Goal: Information Seeking & Learning: Learn about a topic

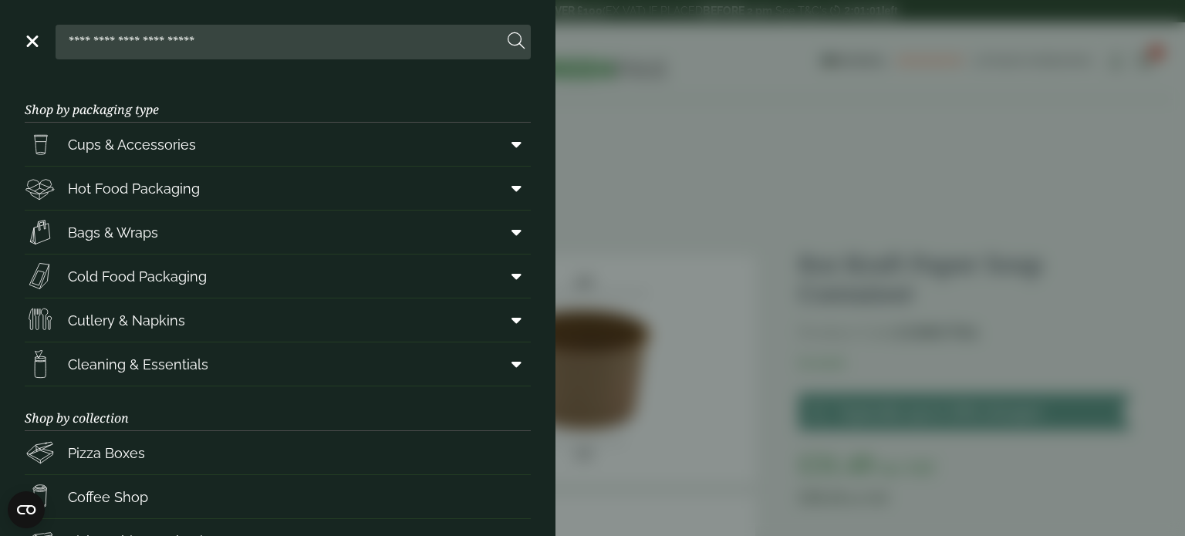
click at [706, 209] on aside "Close Shop by packaging type Cups & Accessories Hot Drink Paper Cups Smoothie C…" at bounding box center [592, 268] width 1185 height 536
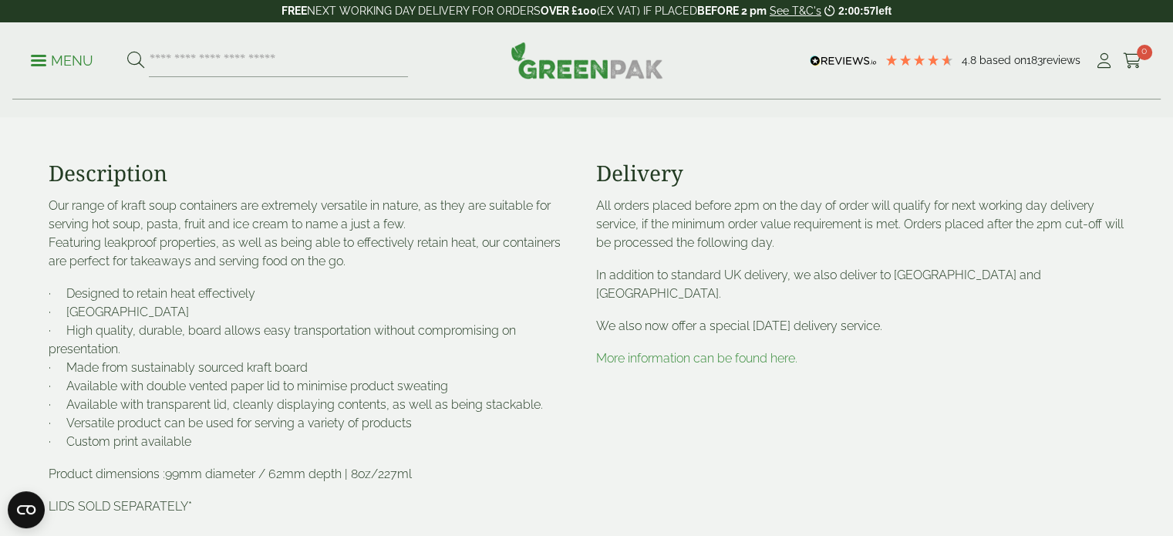
scroll to position [790, 0]
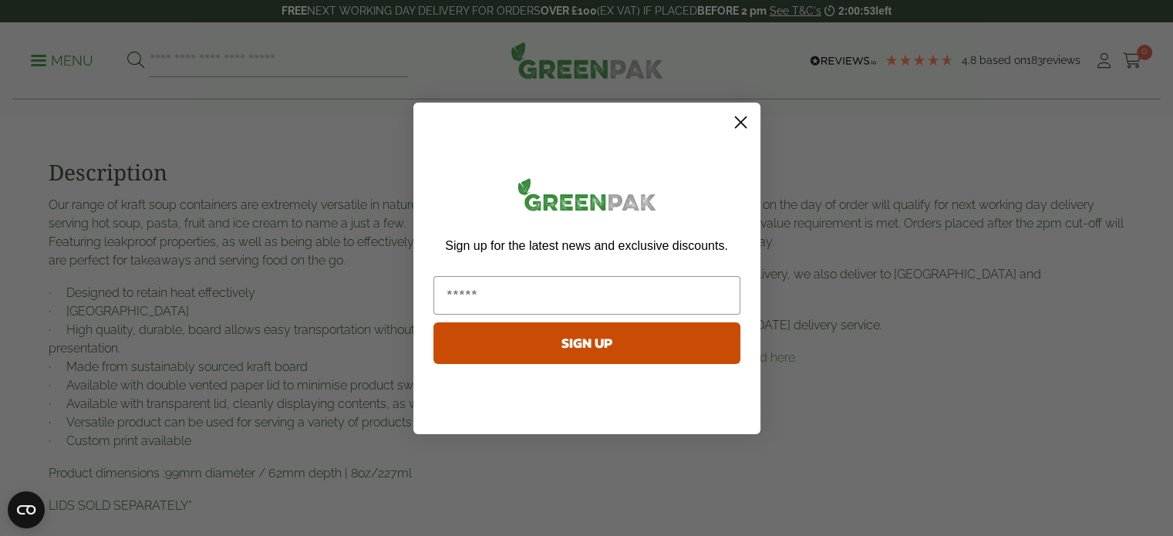
click at [730, 124] on circle "Close dialog" at bounding box center [739, 121] width 25 height 25
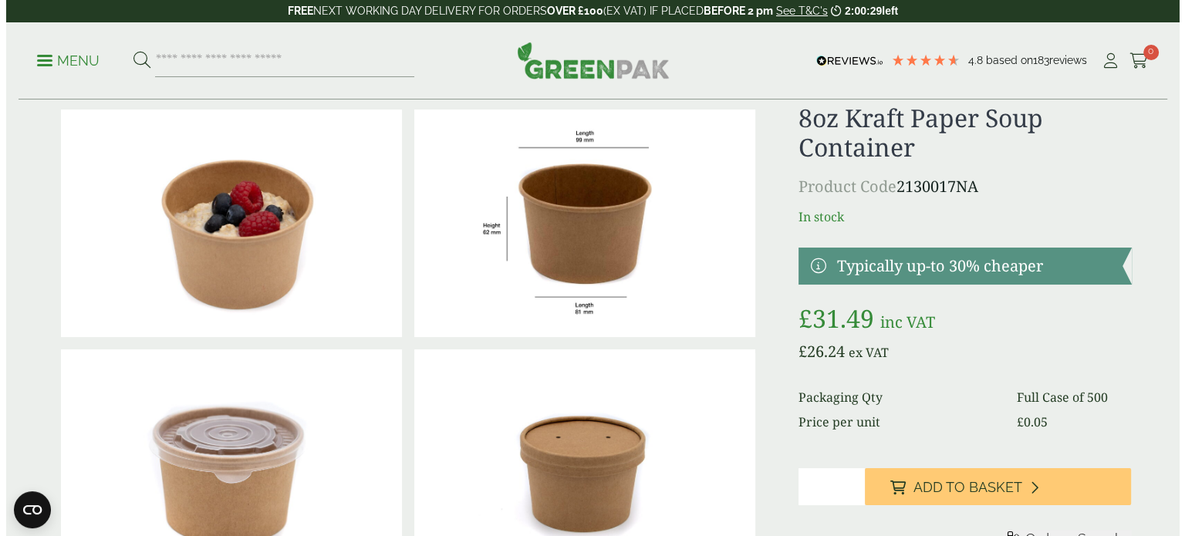
scroll to position [0, 0]
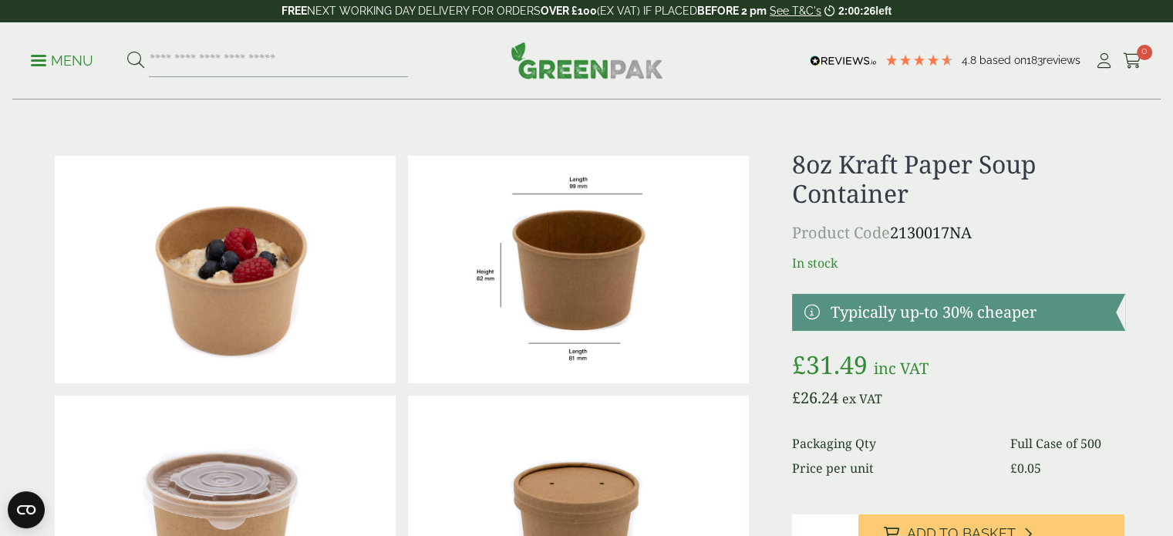
click at [50, 52] on p "Menu" at bounding box center [62, 61] width 62 height 19
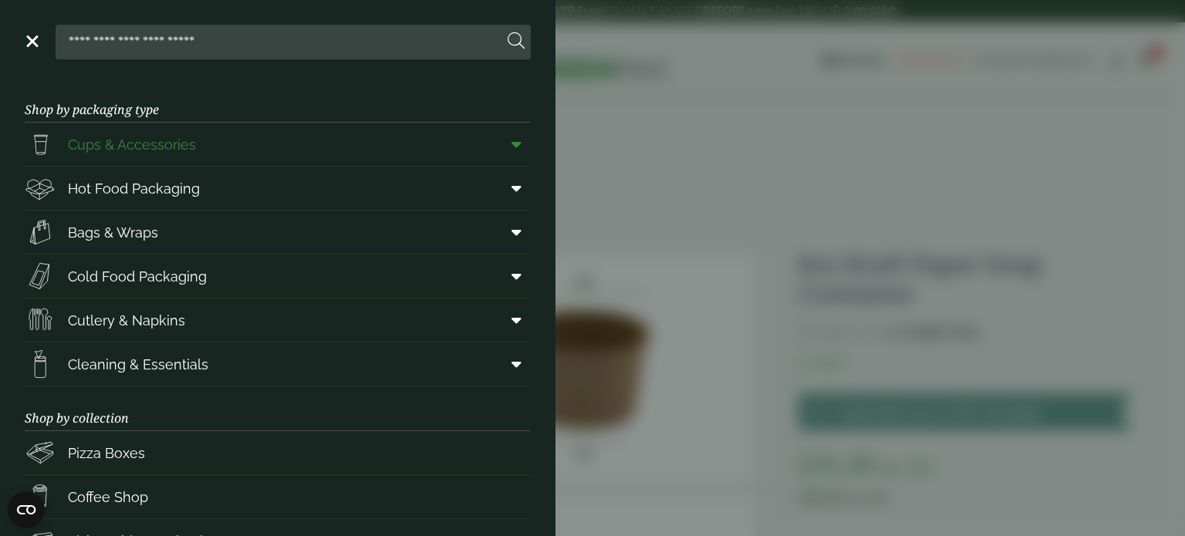
click at [511, 143] on icon at bounding box center [516, 144] width 10 height 15
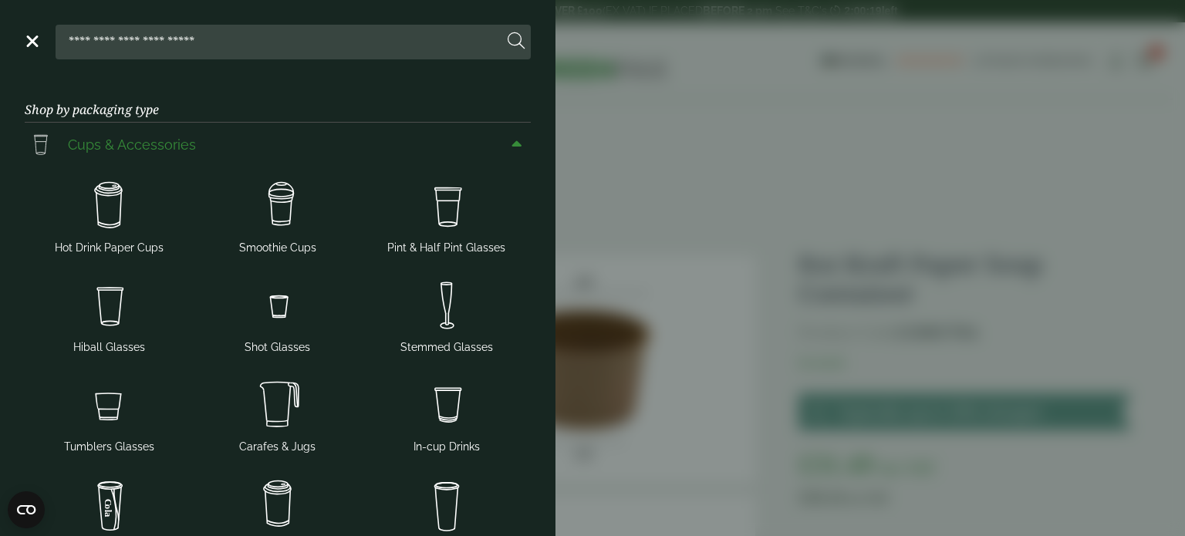
click at [511, 143] on icon at bounding box center [516, 144] width 10 height 15
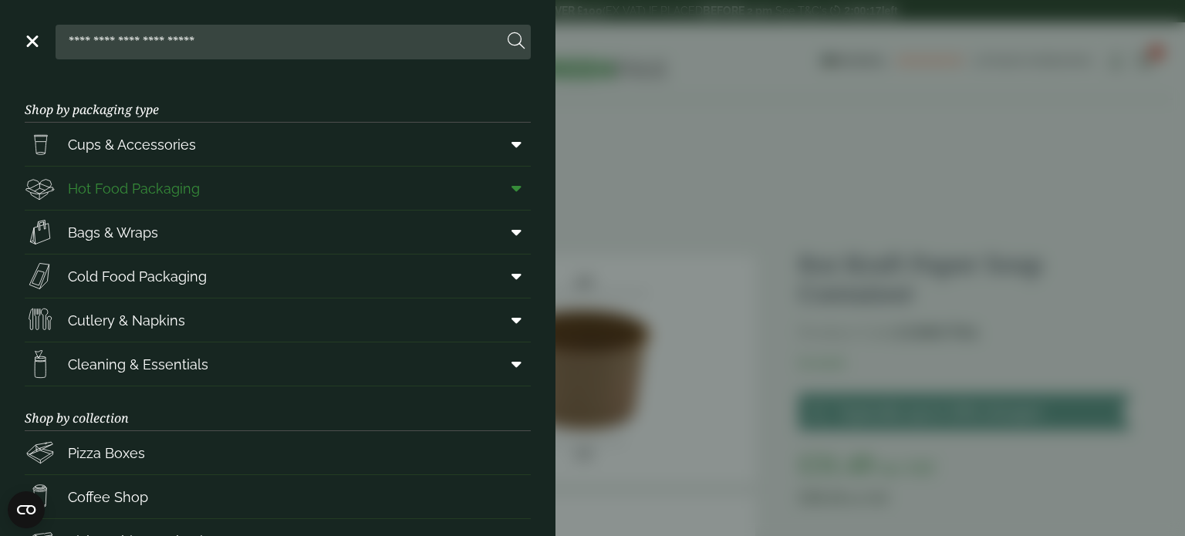
click at [511, 185] on icon at bounding box center [516, 187] width 10 height 15
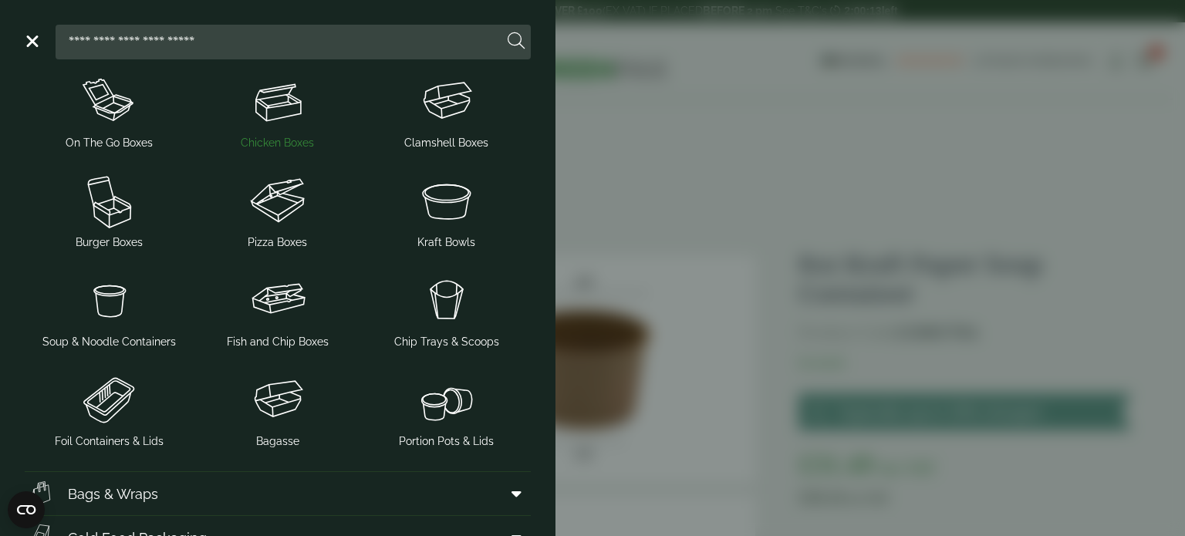
scroll to position [250, 0]
click at [466, 197] on img at bounding box center [446, 199] width 157 height 62
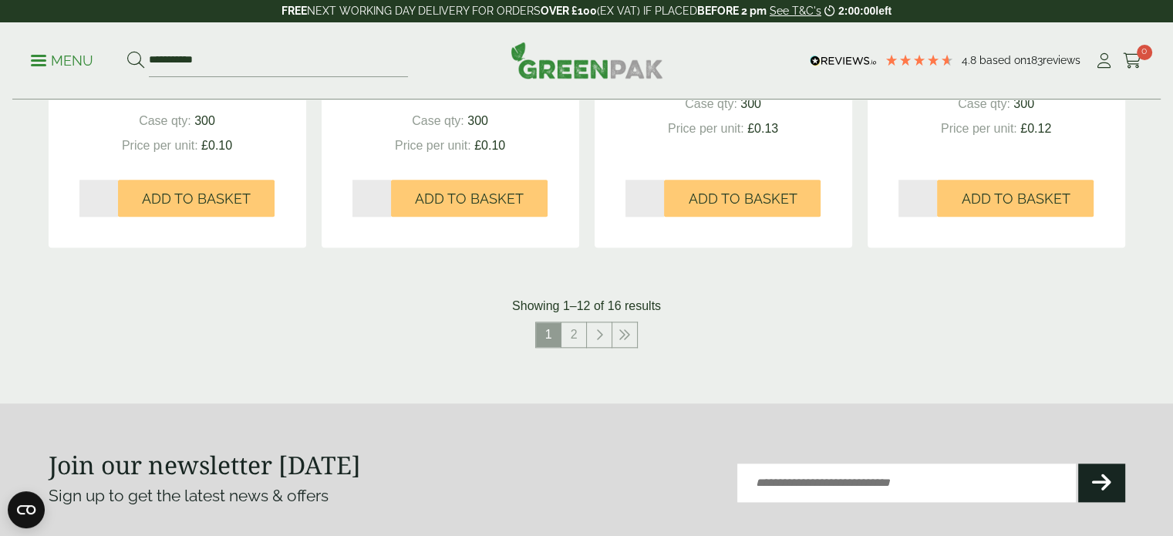
scroll to position [1653, 0]
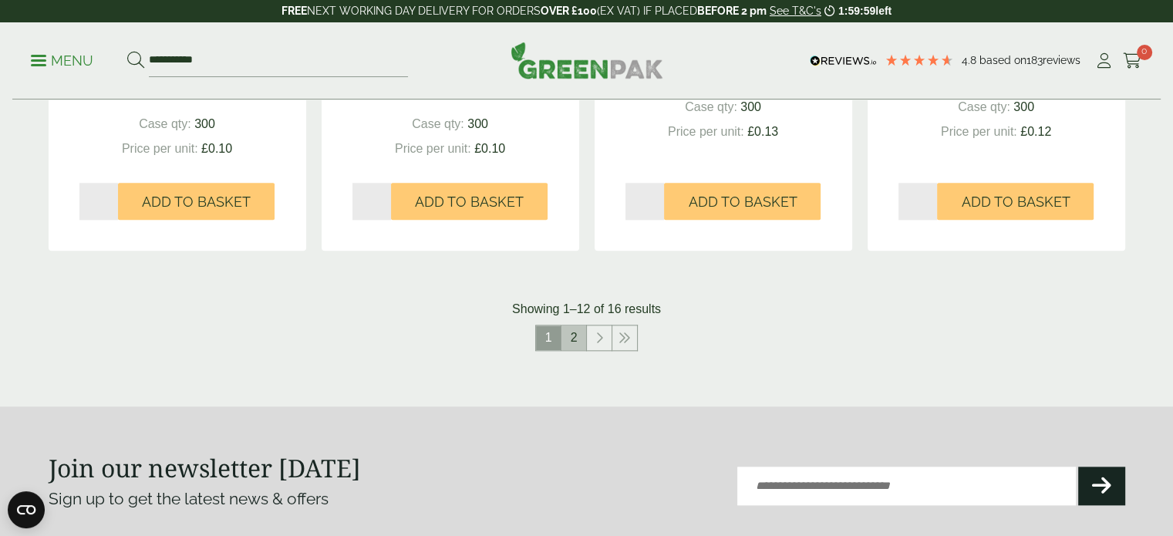
click at [576, 335] on link "2" at bounding box center [573, 337] width 25 height 25
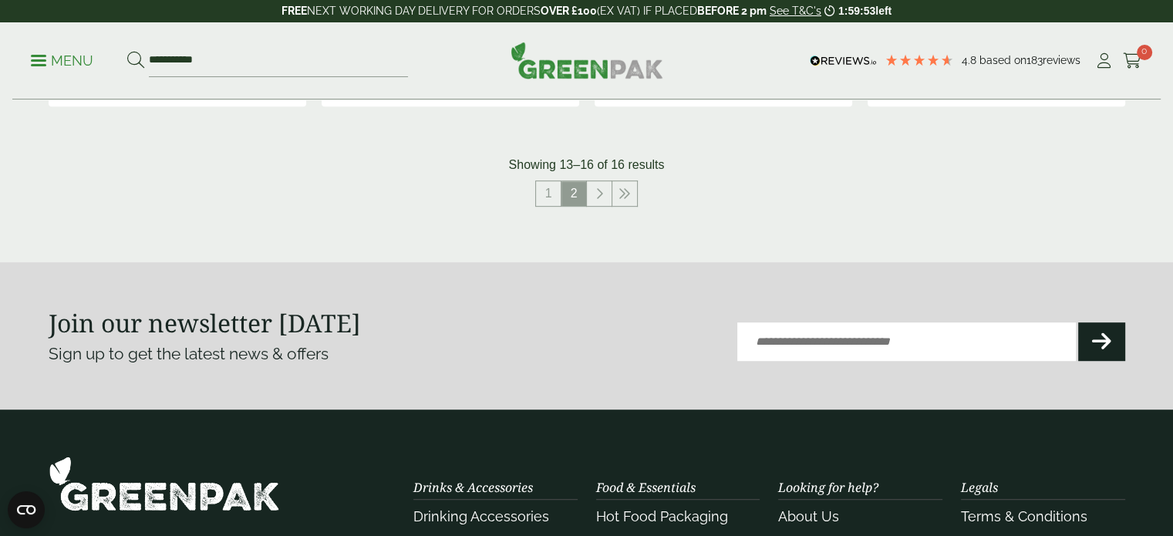
scroll to position [767, 0]
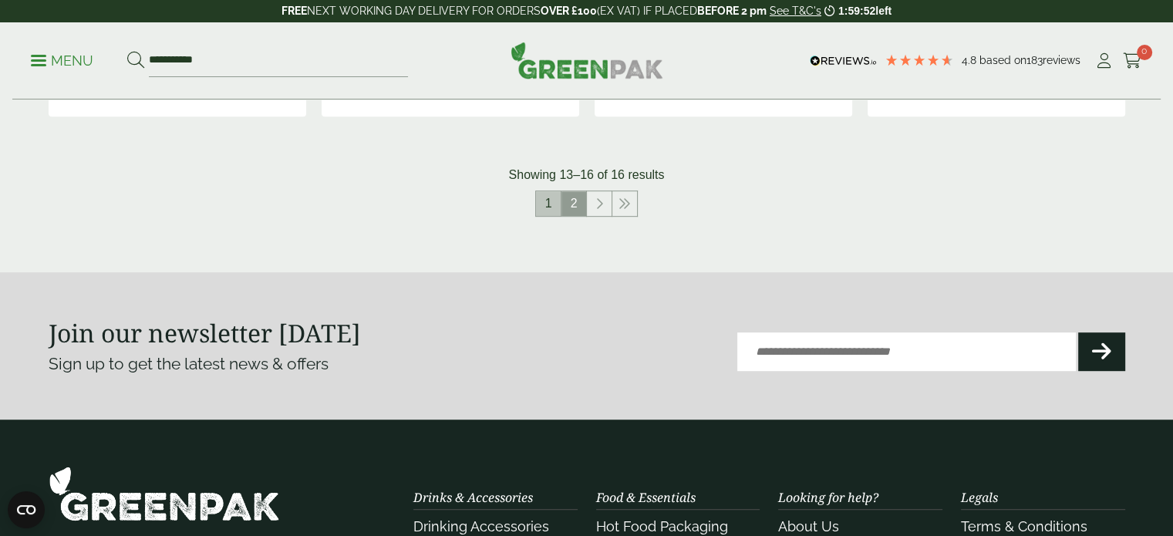
click at [545, 202] on link "1" at bounding box center [548, 203] width 25 height 25
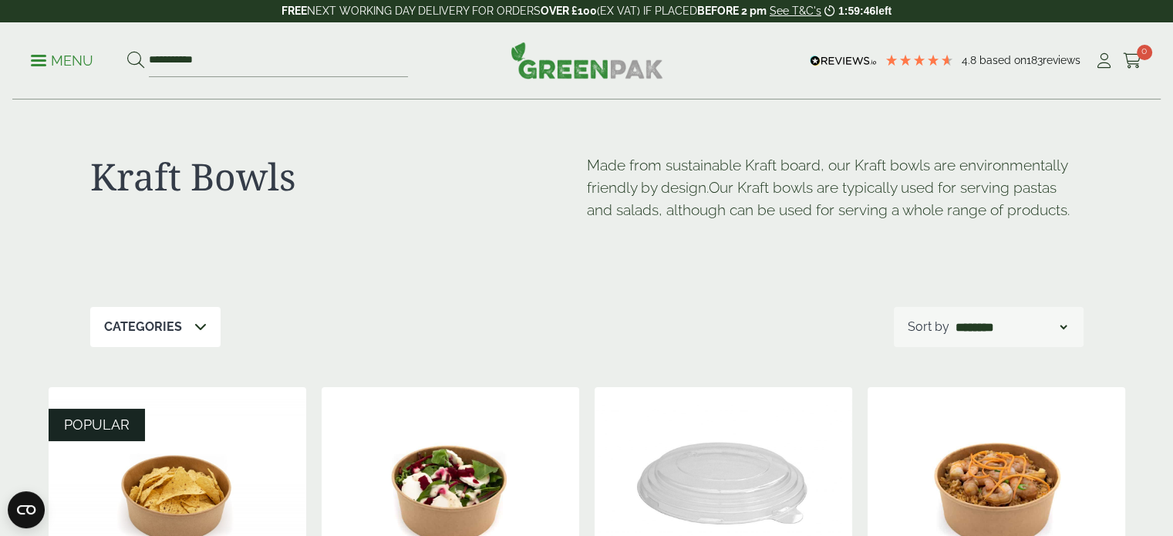
scroll to position [767, 0]
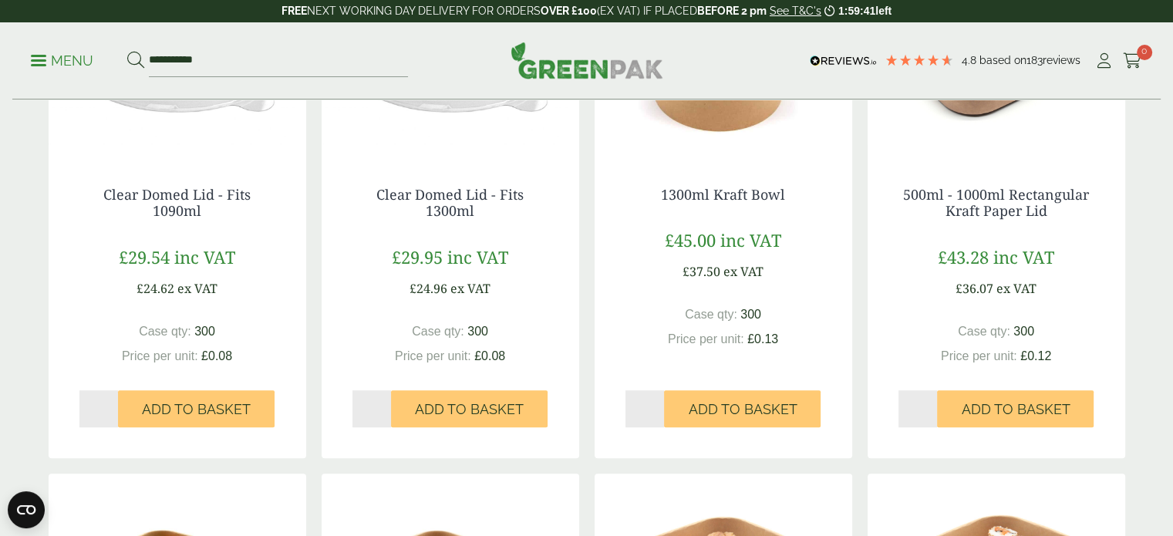
scroll to position [935, 0]
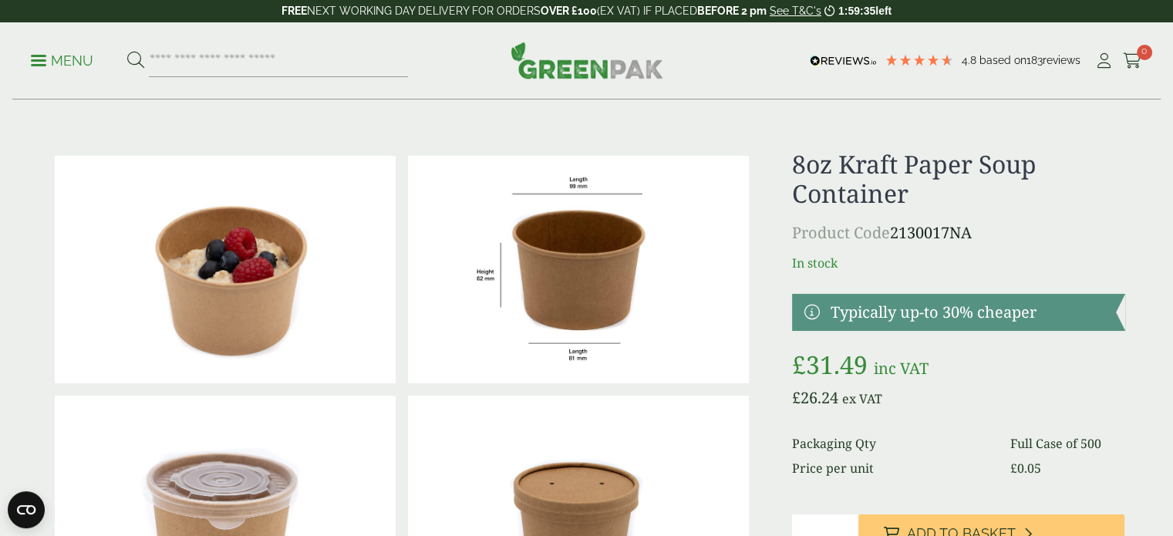
click at [65, 52] on p "Menu" at bounding box center [62, 61] width 62 height 19
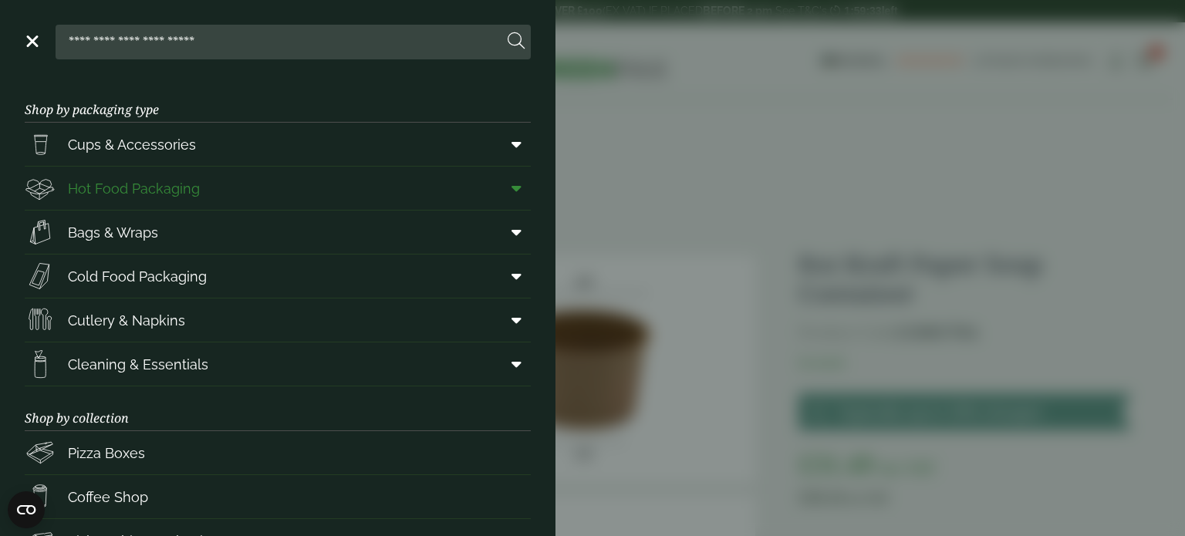
click at [511, 187] on icon at bounding box center [516, 187] width 10 height 15
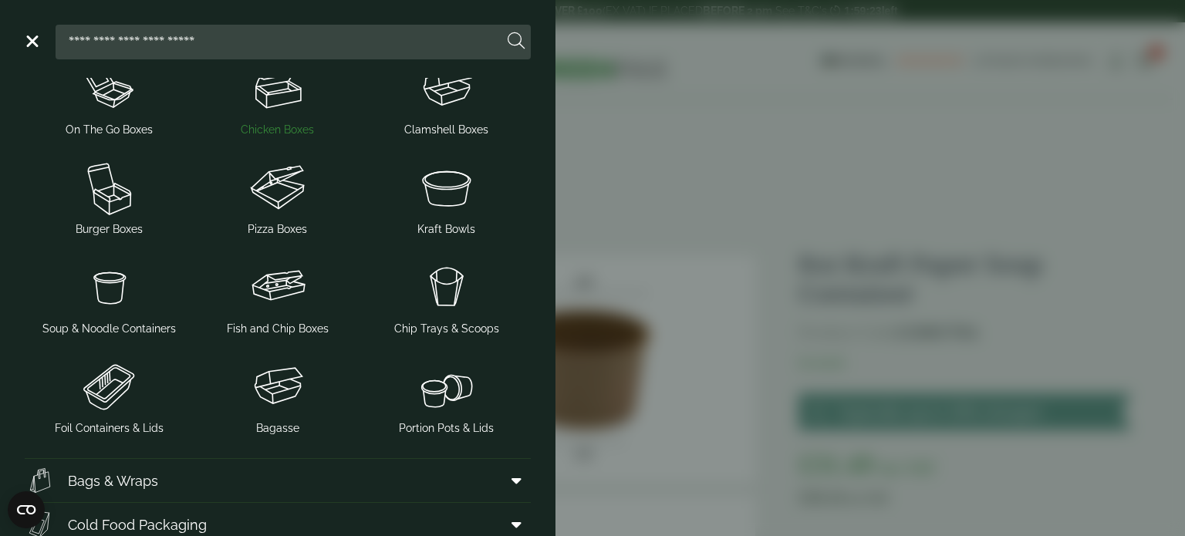
scroll to position [258, 0]
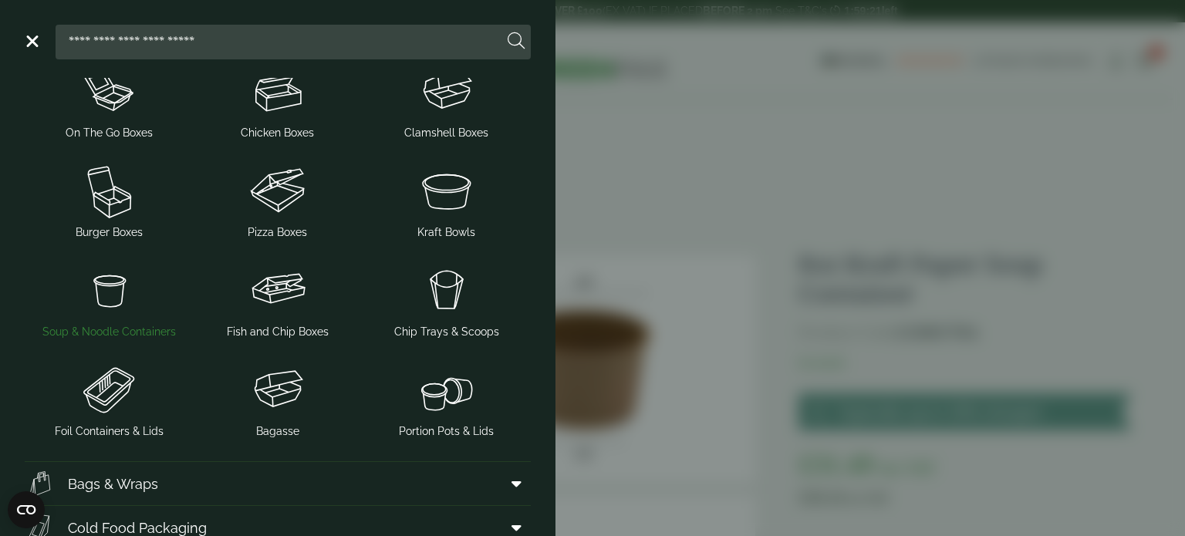
click at [121, 298] on img at bounding box center [109, 290] width 157 height 62
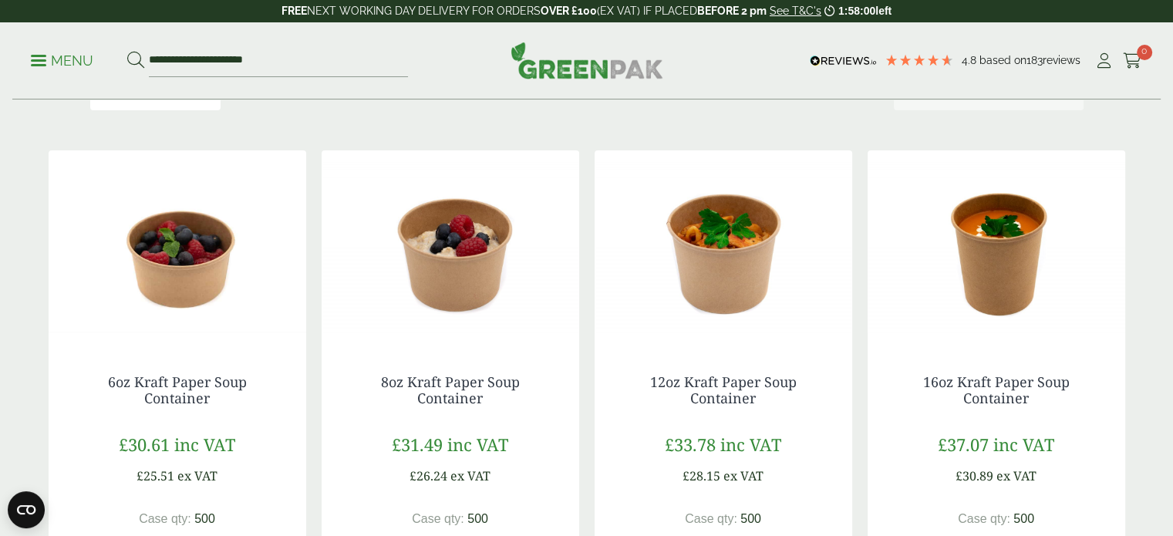
scroll to position [329, 0]
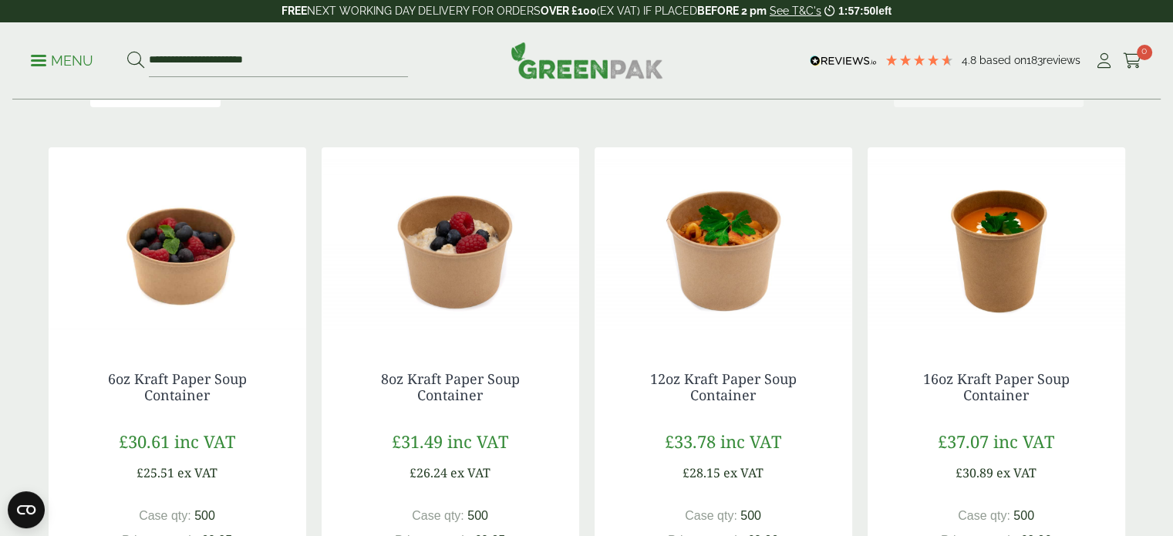
click at [460, 270] on img at bounding box center [451, 243] width 258 height 193
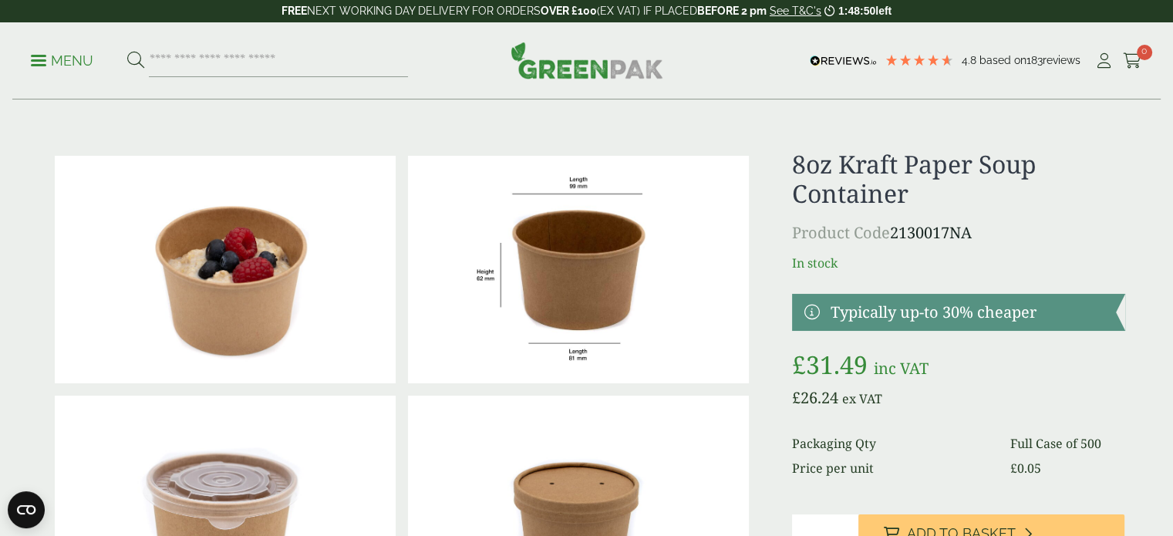
click at [62, 73] on ul "Menu" at bounding box center [219, 61] width 377 height 32
click at [56, 66] on p "Menu" at bounding box center [62, 61] width 62 height 19
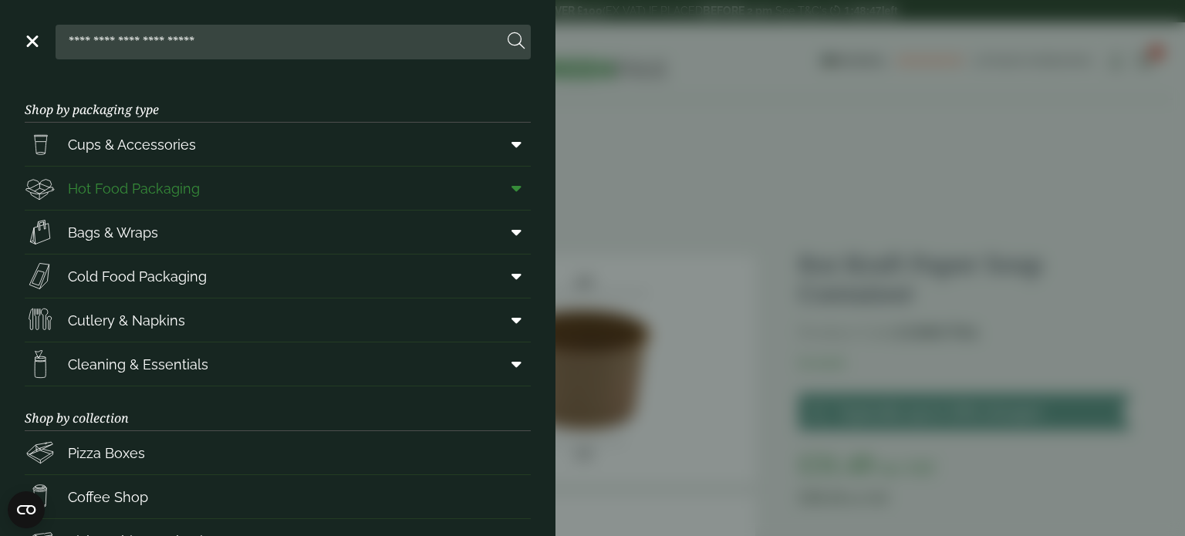
click at [511, 193] on icon at bounding box center [516, 187] width 10 height 15
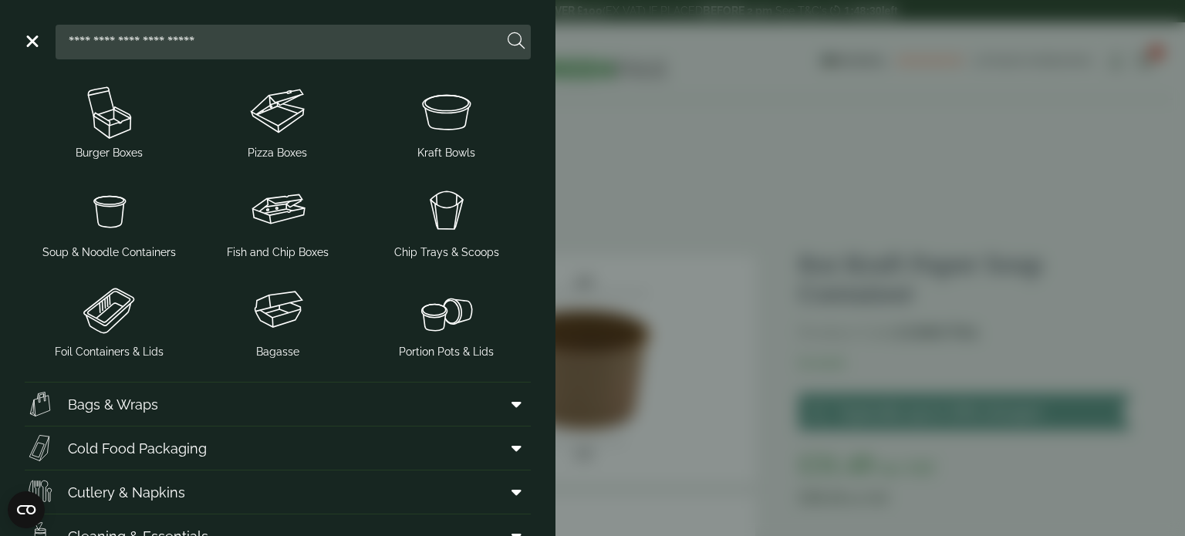
scroll to position [342, 0]
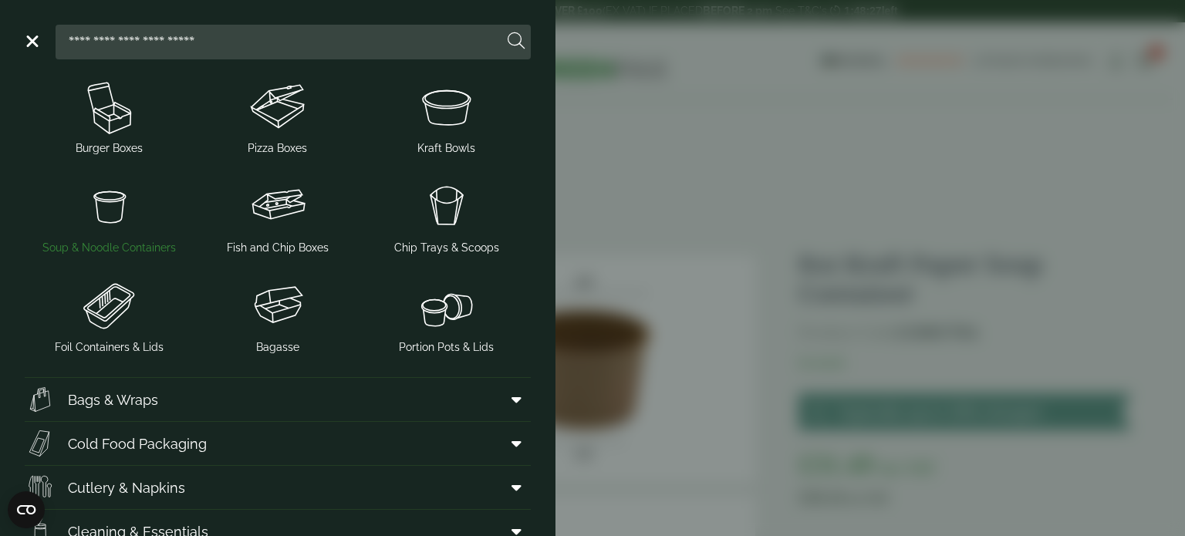
click at [129, 254] on span "Soup & Noodle Containers" at bounding box center [108, 248] width 133 height 16
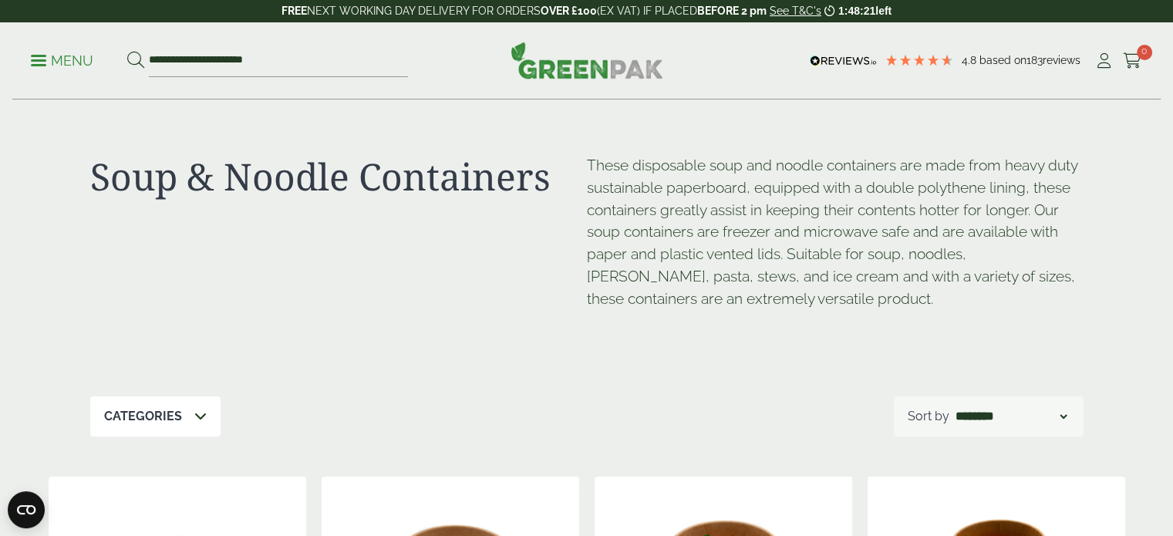
click at [74, 66] on p "Menu" at bounding box center [62, 61] width 62 height 19
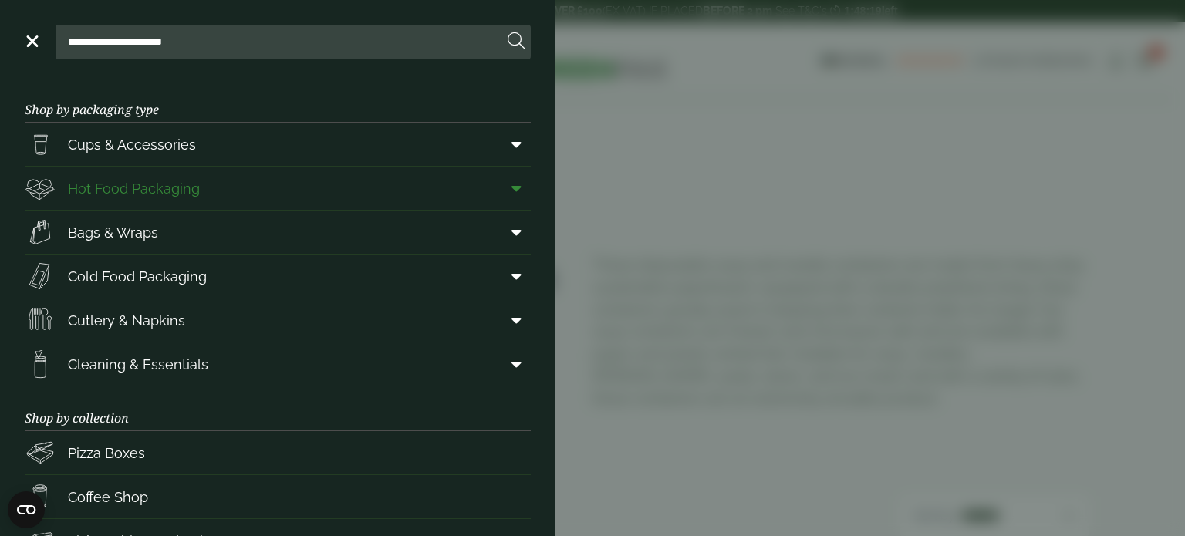
click at [514, 195] on span at bounding box center [513, 188] width 35 height 29
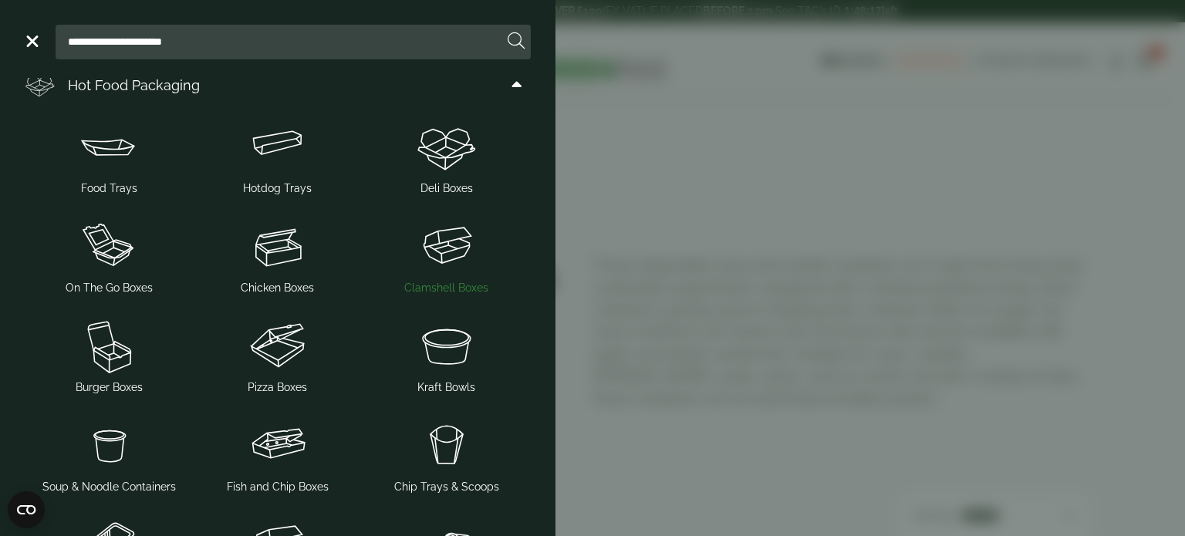
scroll to position [107, 0]
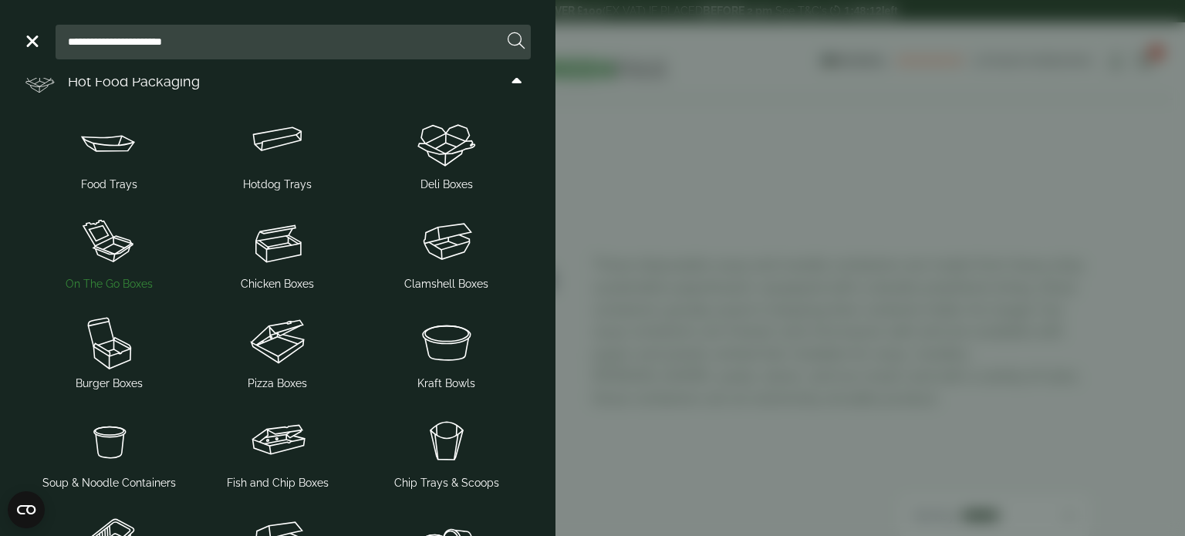
click at [140, 286] on span "On The Go Boxes" at bounding box center [109, 284] width 87 height 16
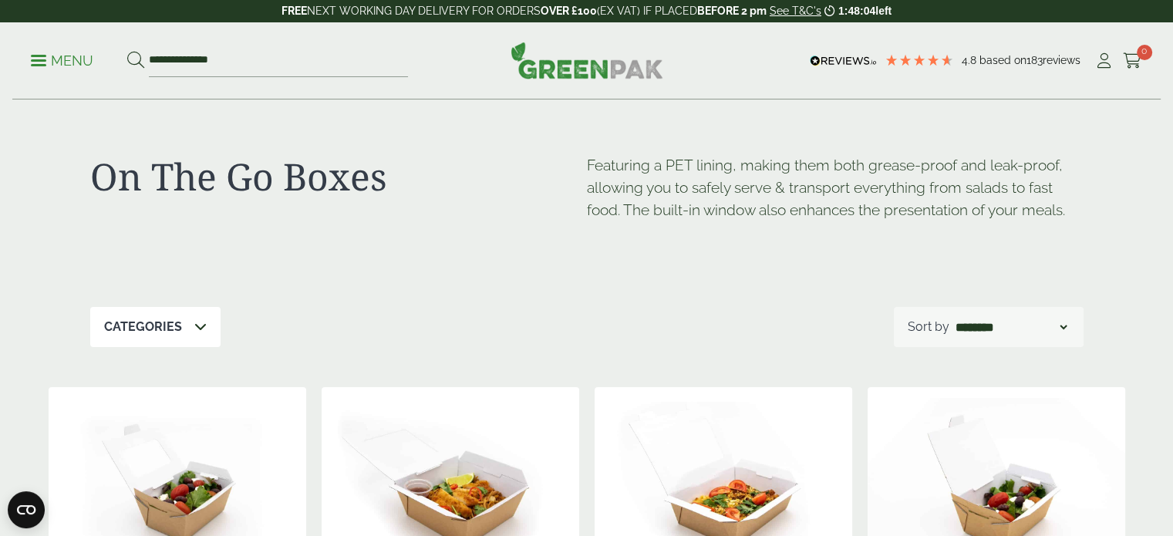
click at [59, 46] on ul "**********" at bounding box center [219, 61] width 377 height 32
click at [42, 54] on link "Menu" at bounding box center [62, 59] width 62 height 15
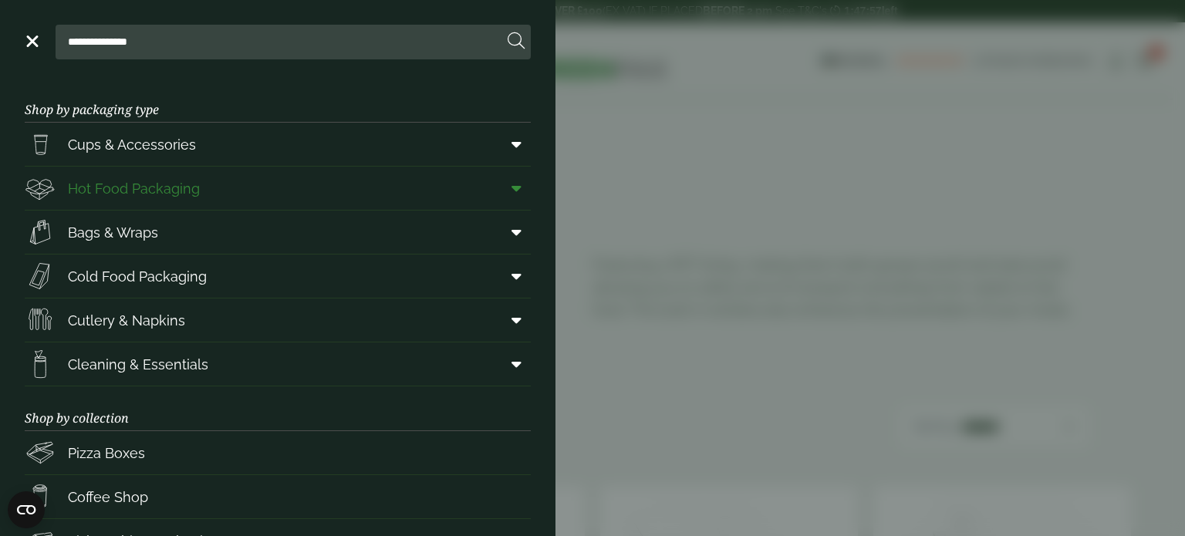
click at [506, 177] on span at bounding box center [513, 188] width 35 height 29
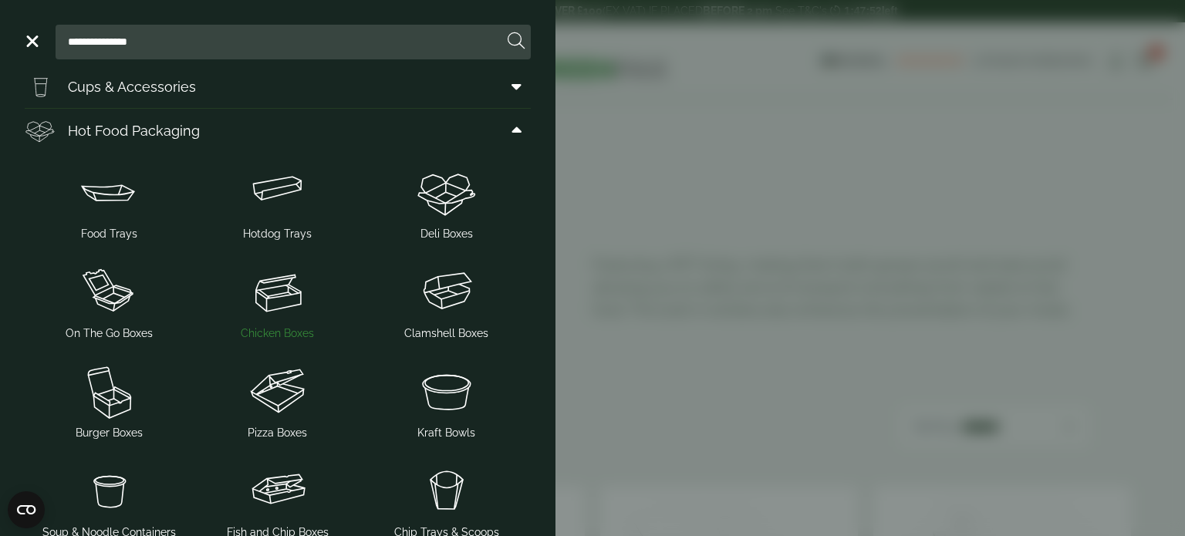
scroll to position [57, 0]
click at [427, 309] on img at bounding box center [446, 292] width 157 height 62
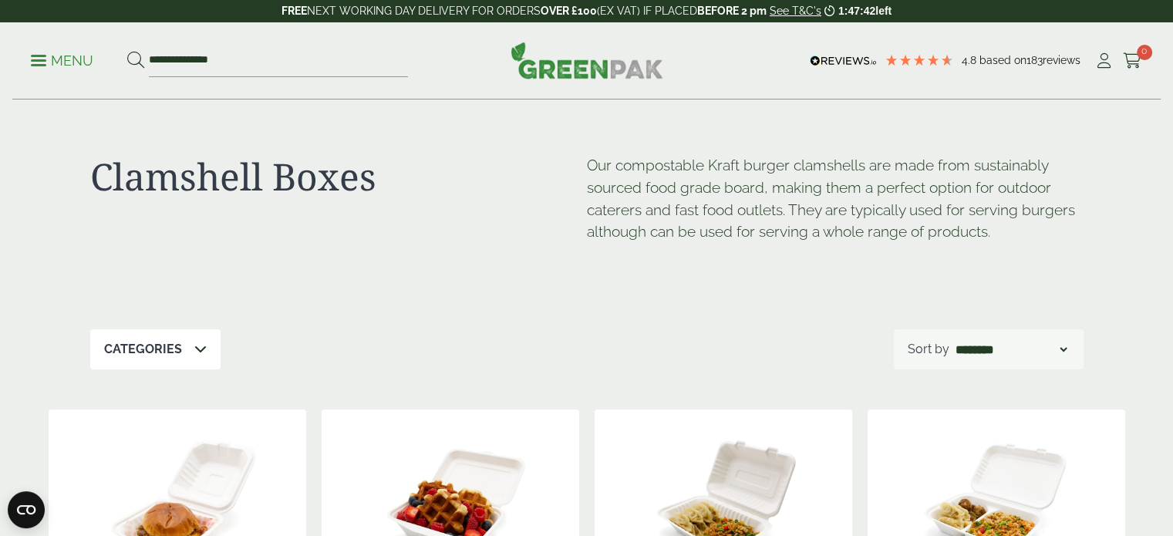
click at [51, 64] on p "Menu" at bounding box center [62, 61] width 62 height 19
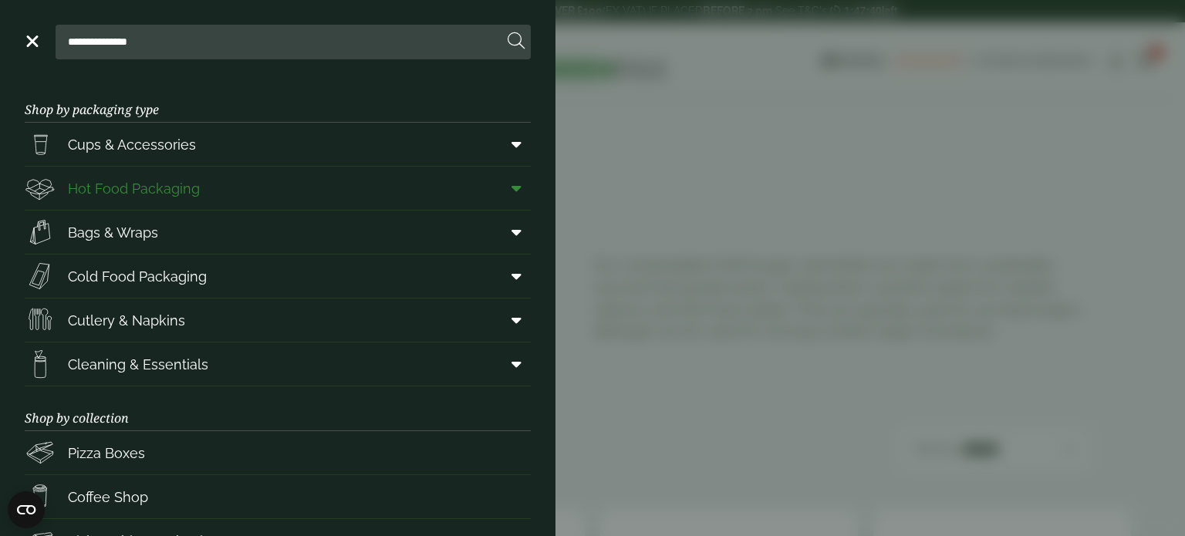
click at [379, 168] on link "Hot Food Packaging" at bounding box center [278, 188] width 506 height 43
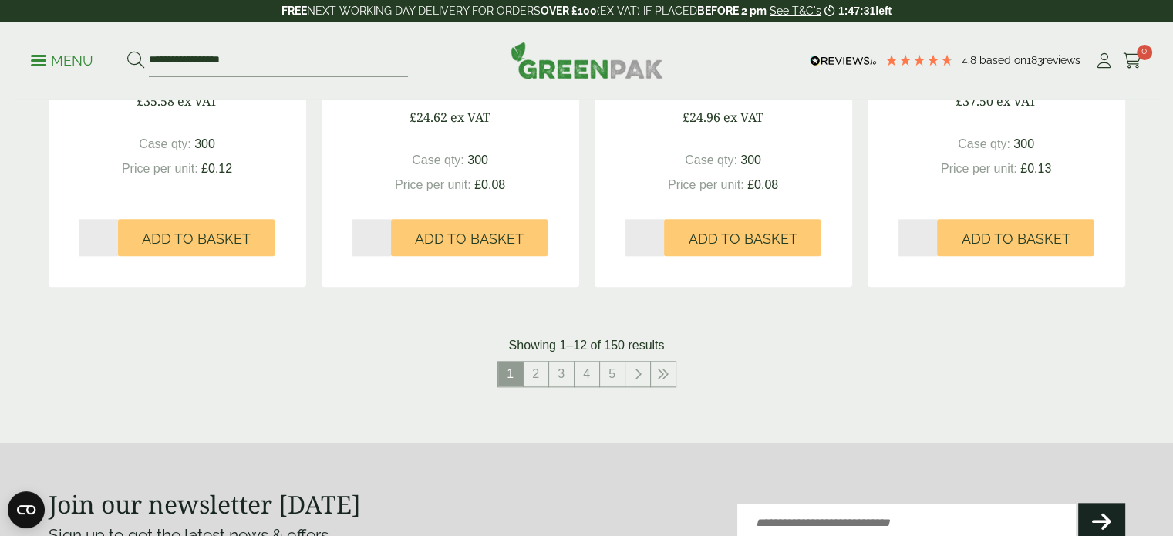
scroll to position [1717, 0]
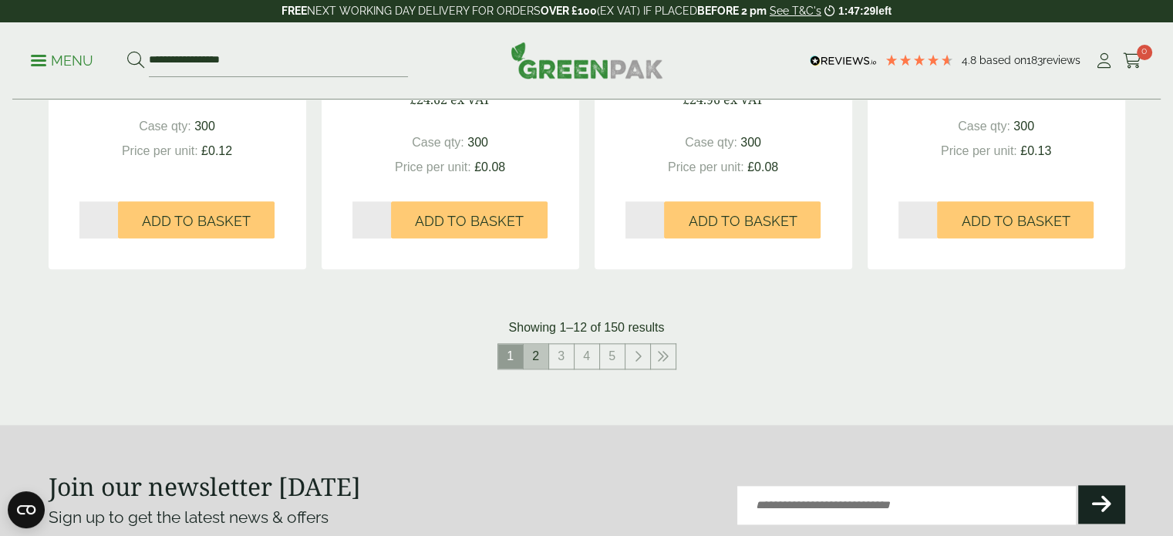
click at [534, 360] on link "2" at bounding box center [536, 356] width 25 height 25
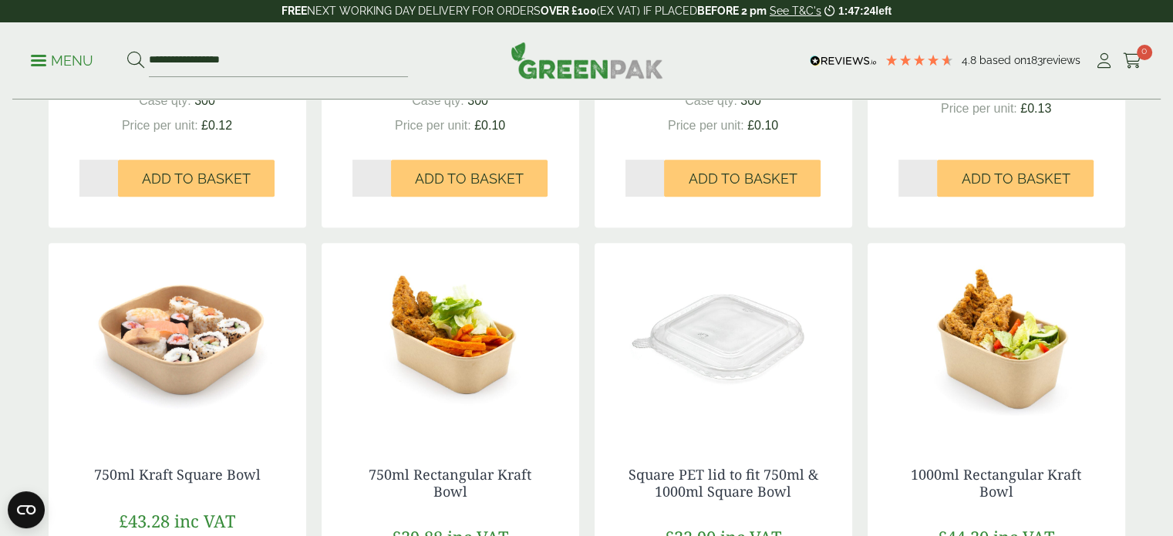
scroll to position [733, 0]
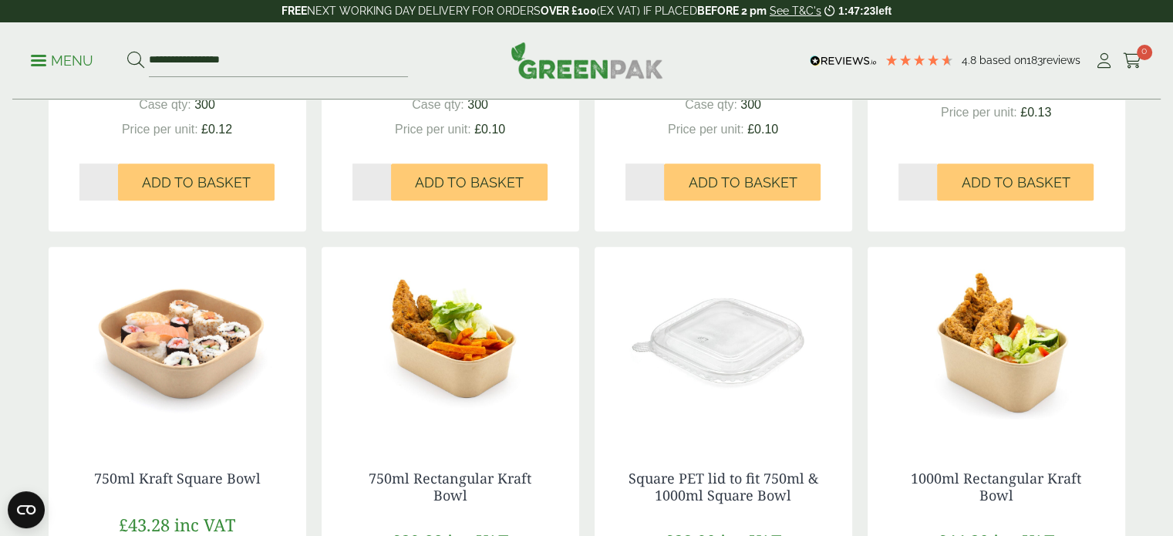
click at [463, 358] on img at bounding box center [451, 343] width 258 height 193
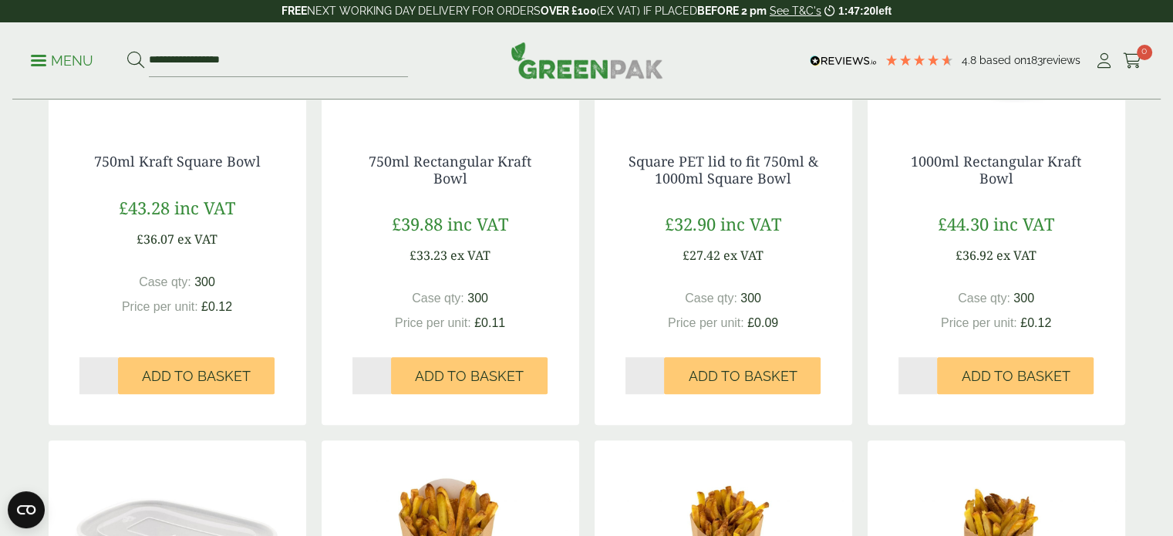
scroll to position [1053, 0]
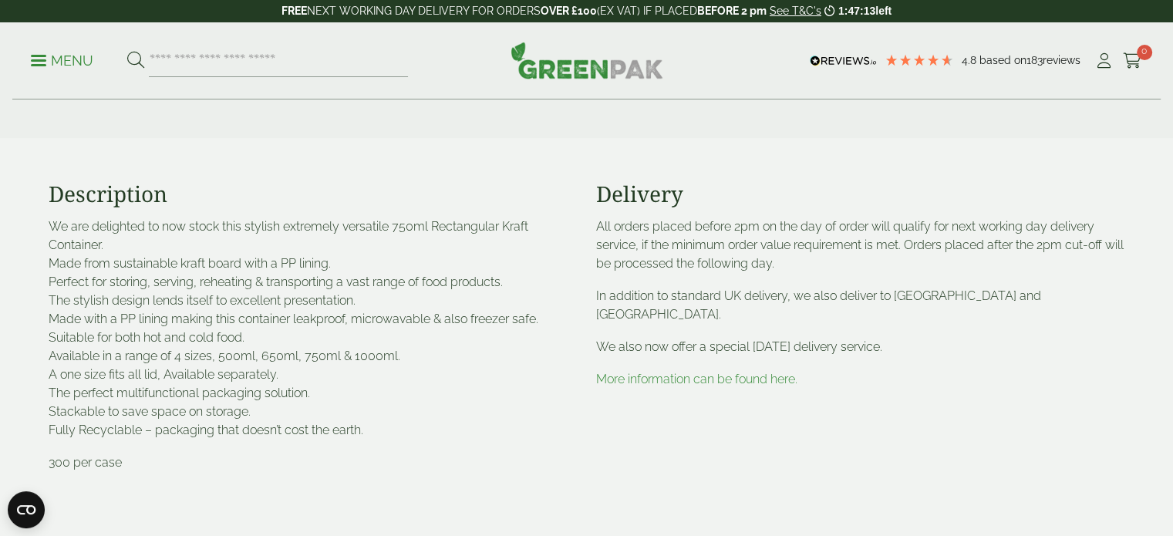
scroll to position [770, 0]
drag, startPoint x: 48, startPoint y: 276, endPoint x: 383, endPoint y: 307, distance: 336.1
click at [383, 307] on p "We are delighted to now stock this stylish extremely versatile 750ml Rectangula…" at bounding box center [313, 326] width 529 height 222
copy p "Perfect for storing, serving, reheating & transporting a vast range of food pro…"
drag, startPoint x: 49, startPoint y: 351, endPoint x: 413, endPoint y: 434, distance: 373.4
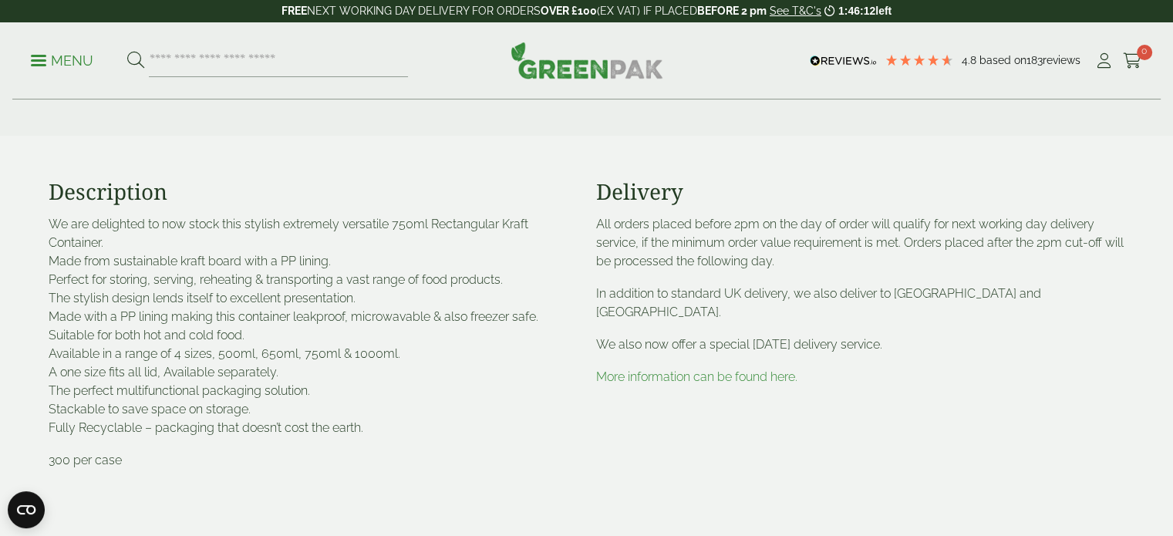
click at [413, 434] on p "We are delighted to now stock this stylish extremely versatile 750ml Rectangula…" at bounding box center [313, 326] width 529 height 222
copy p "Available in a range of 4 sizes, 500ml, 650ml, 750ml & 1000ml. A one size fits …"
